Goal: Information Seeking & Learning: Learn about a topic

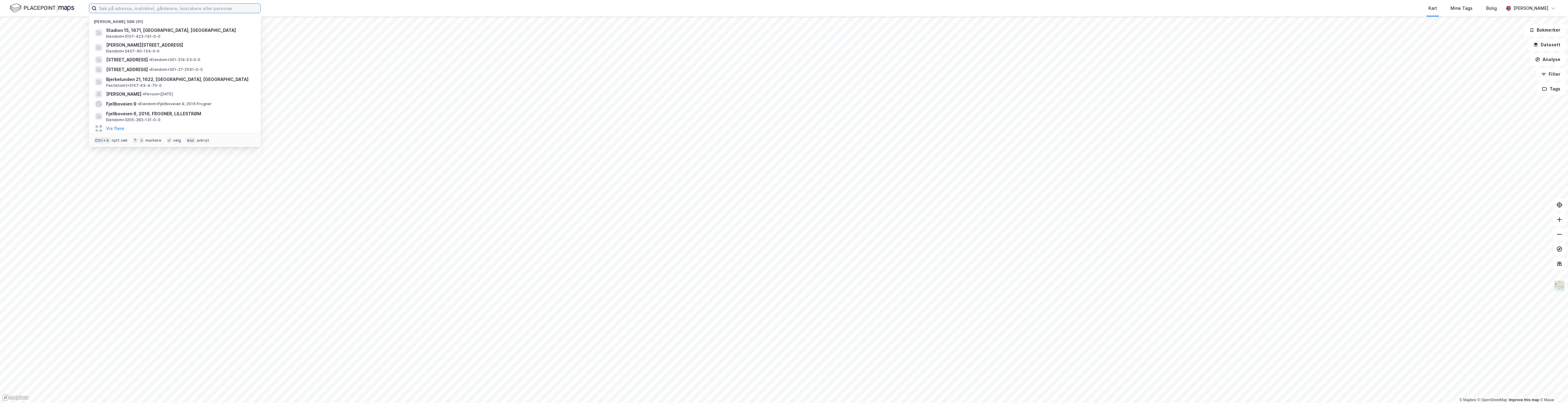
click at [134, 9] on input at bounding box center [178, 8] width 164 height 9
paste input "[STREET_ADDRESS]"
type input "[STREET_ADDRESS]"
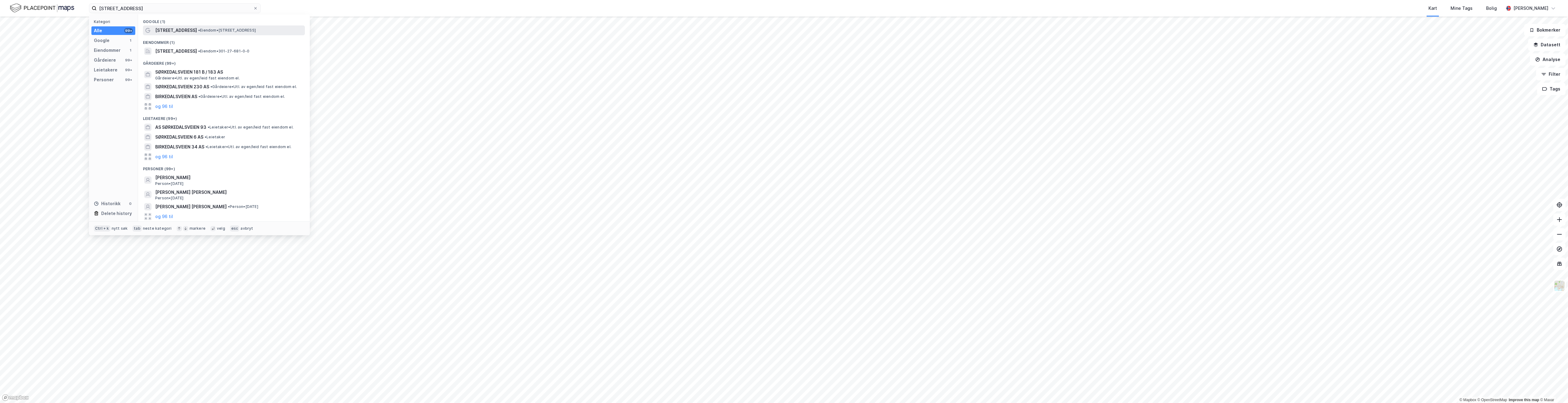
click at [196, 27] on div "[STREET_ADDRESS] • Eiendom • [STREET_ADDRESS]" at bounding box center [229, 30] width 149 height 7
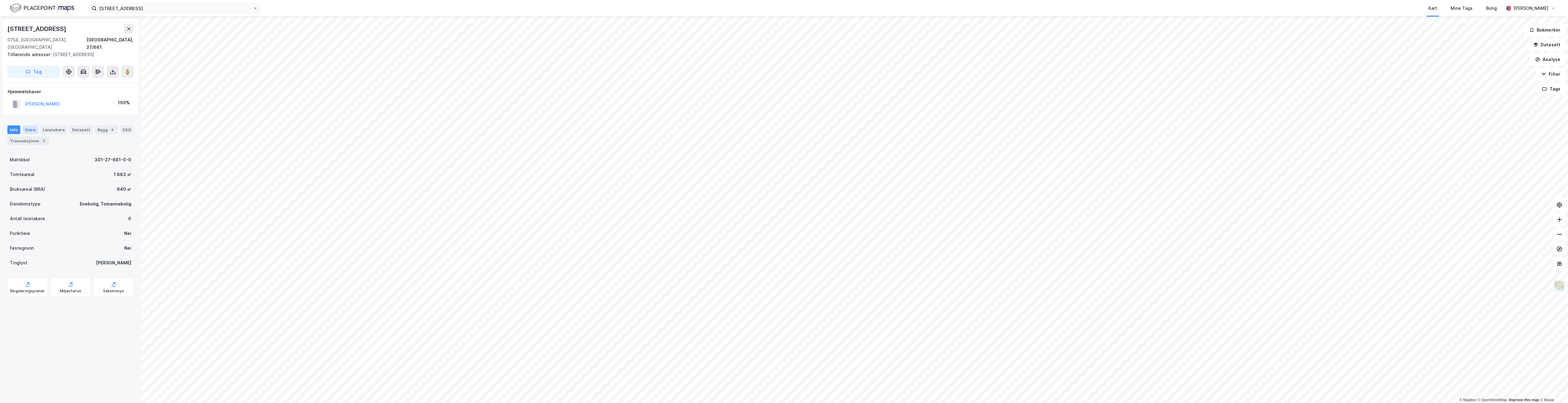
click at [33, 126] on div "Eiere" at bounding box center [30, 130] width 15 height 9
click at [36, 136] on div "Transaksjoner 3" at bounding box center [28, 141] width 42 height 9
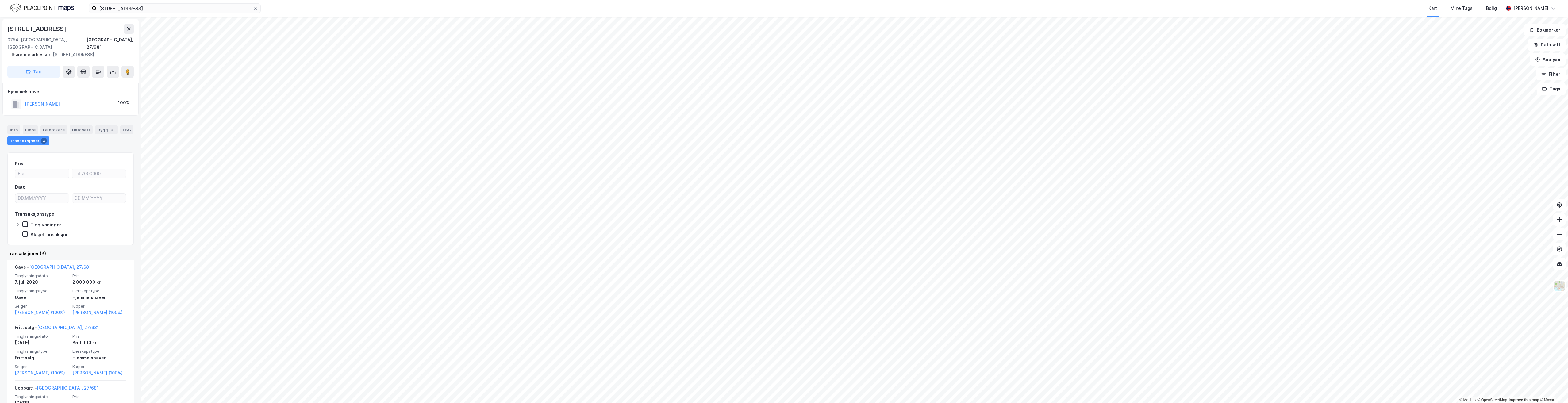
click at [18, 136] on div "Transaksjoner 3" at bounding box center [28, 141] width 42 height 9
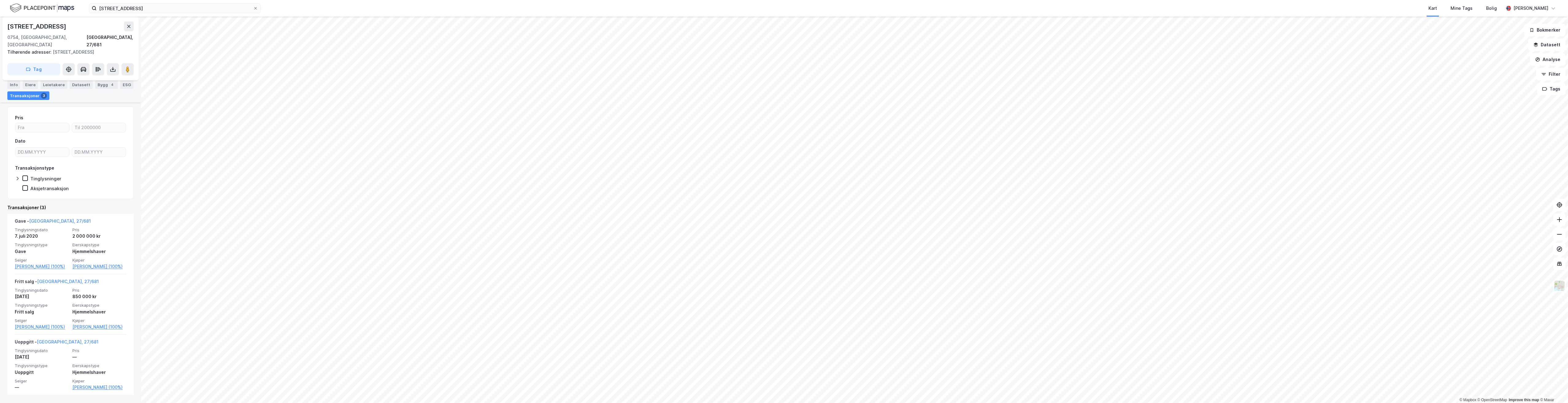
scroll to position [52, 0]
drag, startPoint x: 88, startPoint y: 237, endPoint x: 88, endPoint y: 233, distance: 4.0
